Goal: Task Accomplishment & Management: Manage account settings

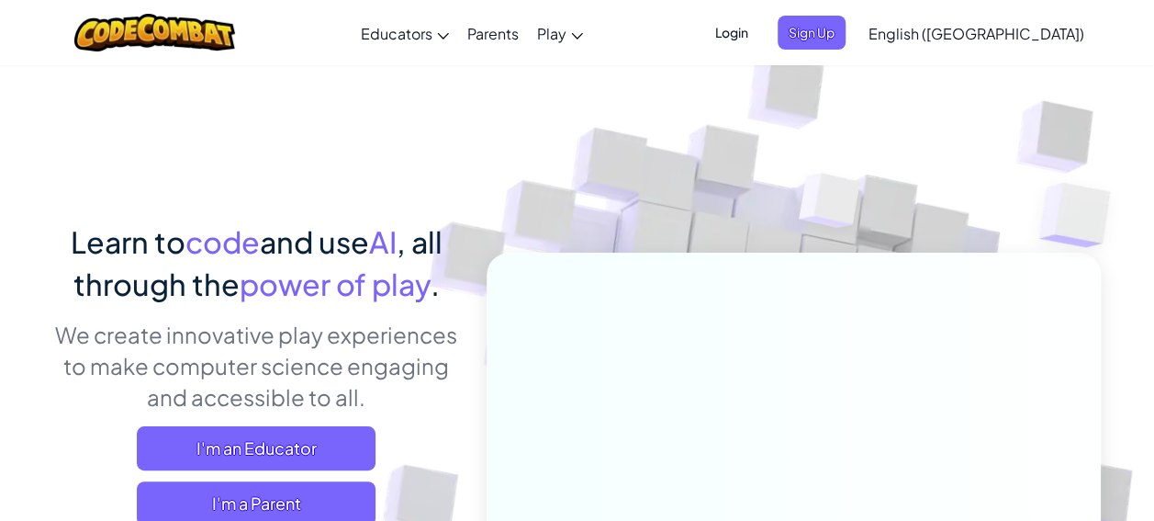
click at [759, 34] on span "Login" at bounding box center [731, 33] width 55 height 34
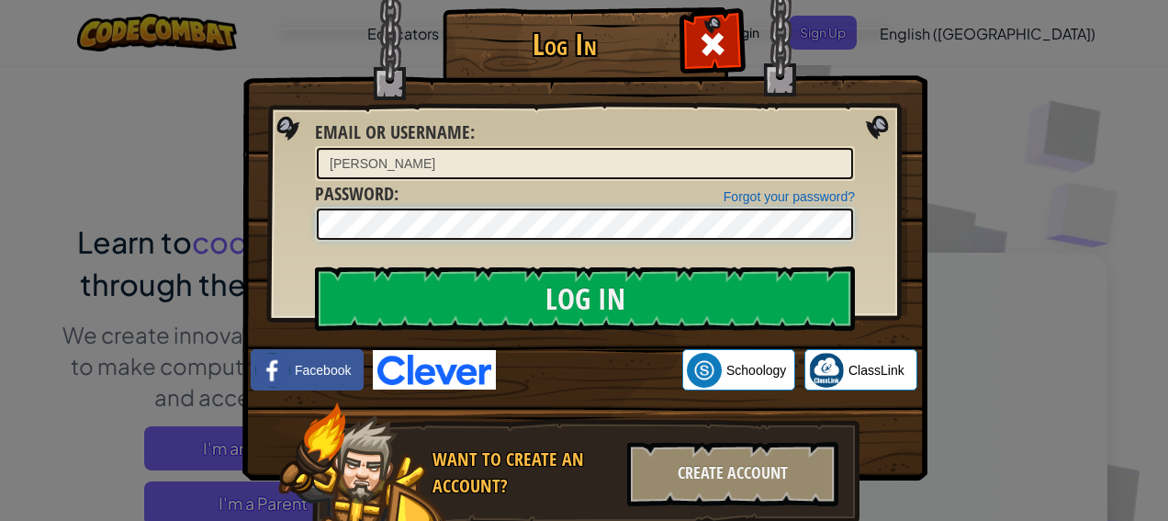
click at [315, 266] on input "Log In" at bounding box center [585, 298] width 540 height 64
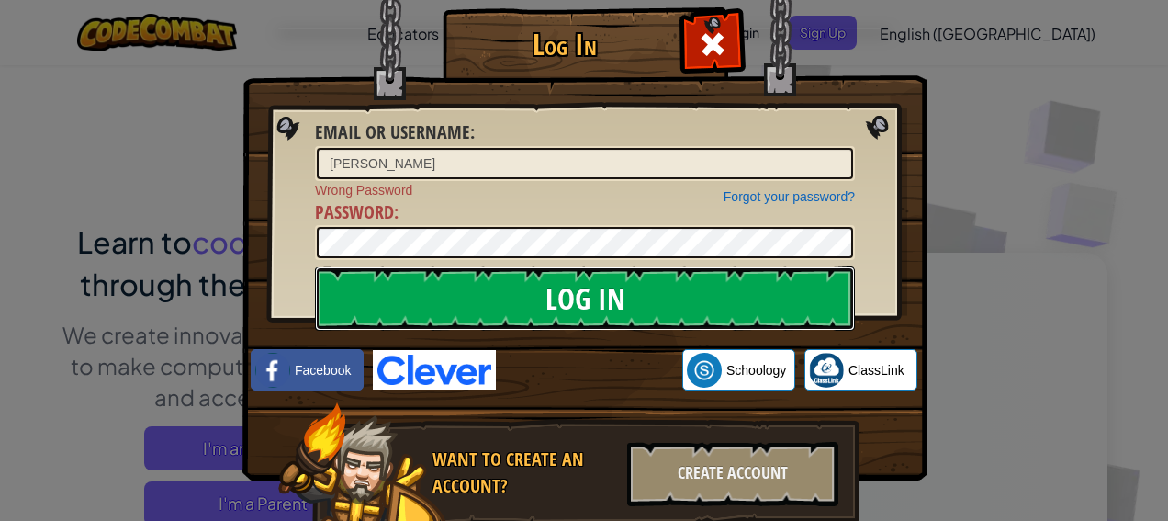
click at [785, 307] on input "Log In" at bounding box center [585, 298] width 540 height 64
click at [711, 303] on input "Log In" at bounding box center [585, 298] width 540 height 64
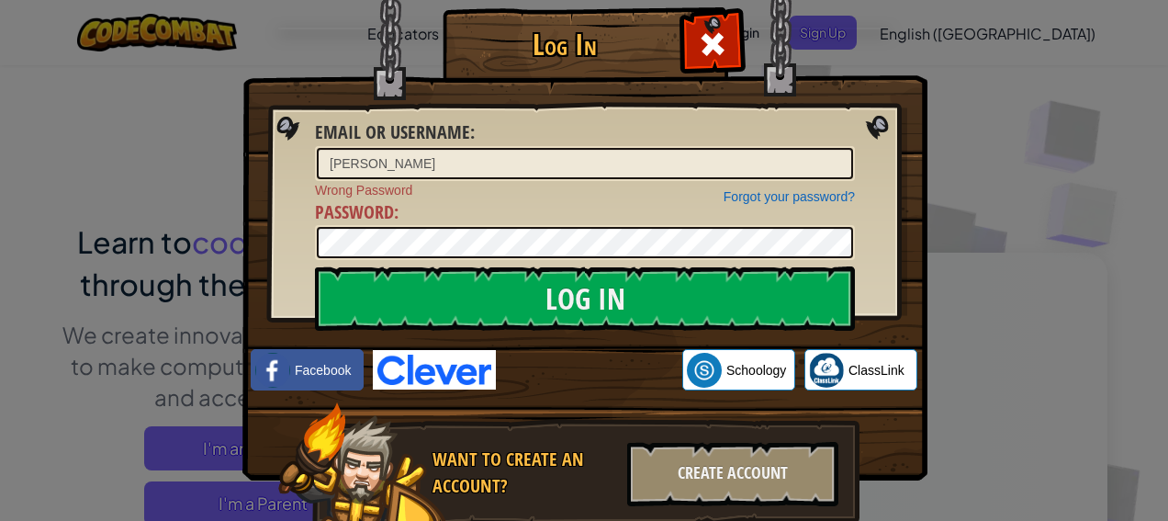
click at [510, 221] on div "Forgot your password? Wrong Password Password :" at bounding box center [585, 221] width 540 height 80
click at [217, 199] on div "Log In Email or Username : [PERSON_NAME] your password? Wrong Password Password…" at bounding box center [584, 260] width 1168 height 521
type input "[PERSON_NAME][EMAIL_ADDRESS][PERSON_NAME][DOMAIN_NAME]"
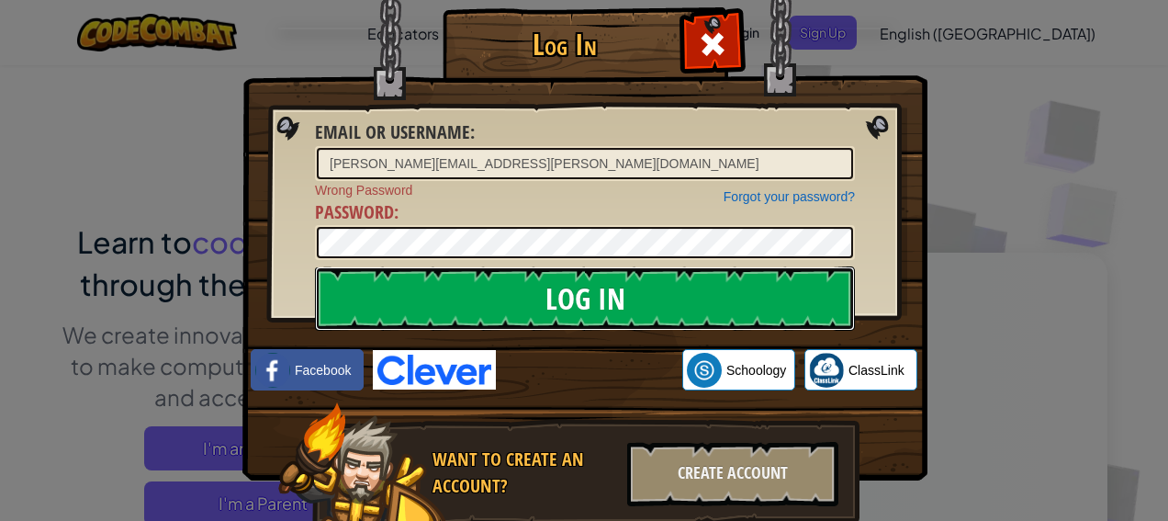
click at [665, 308] on input "Log In" at bounding box center [585, 298] width 540 height 64
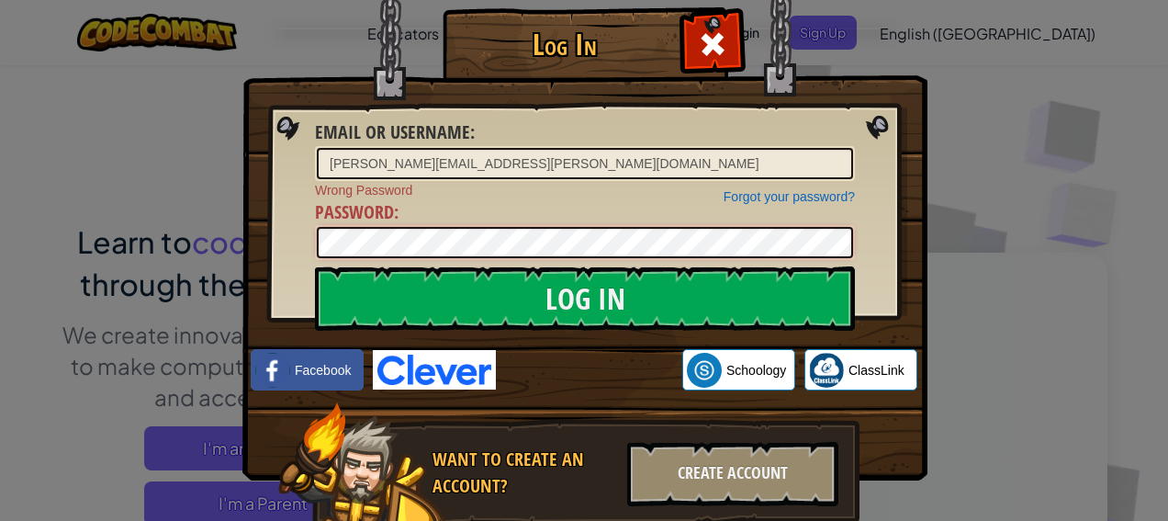
click at [315, 266] on input "Log In" at bounding box center [585, 298] width 540 height 64
